Goal: Task Accomplishment & Management: Complete application form

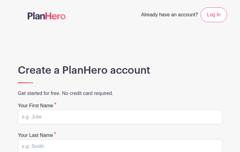
type input "mCmPQqlndgDMPqM"
type input "TEfGhJuF"
type input "[EMAIL_ADDRESS][DOMAIN_NAME]"
